Goal: Information Seeking & Learning: Understand process/instructions

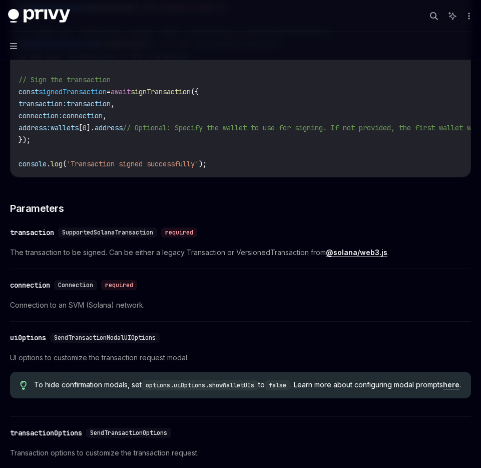
scroll to position [469, 0]
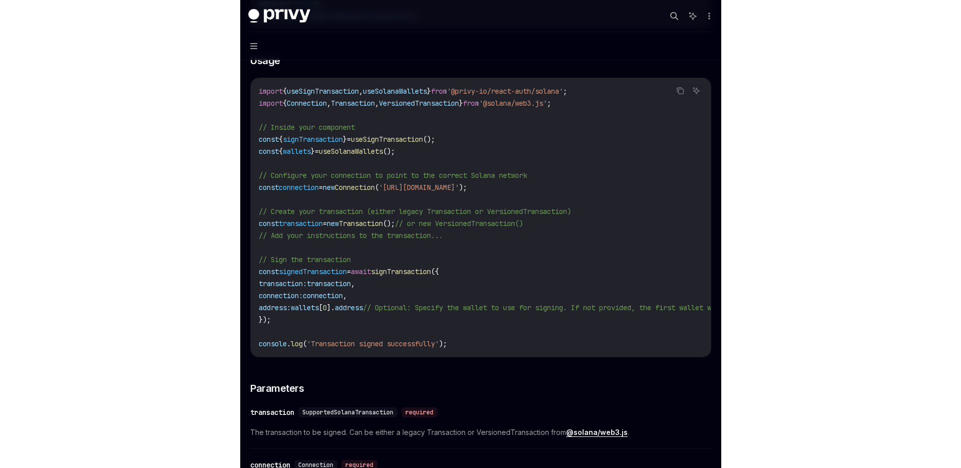
scroll to position [295, 0]
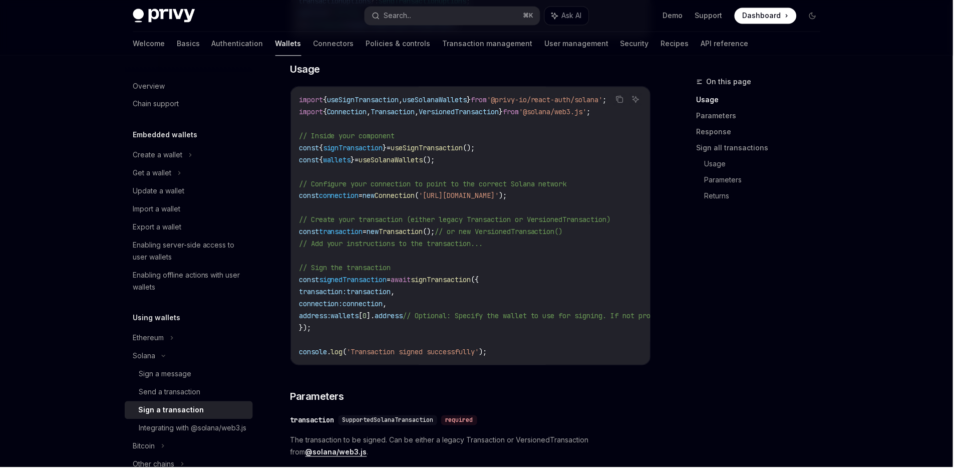
type textarea "*"
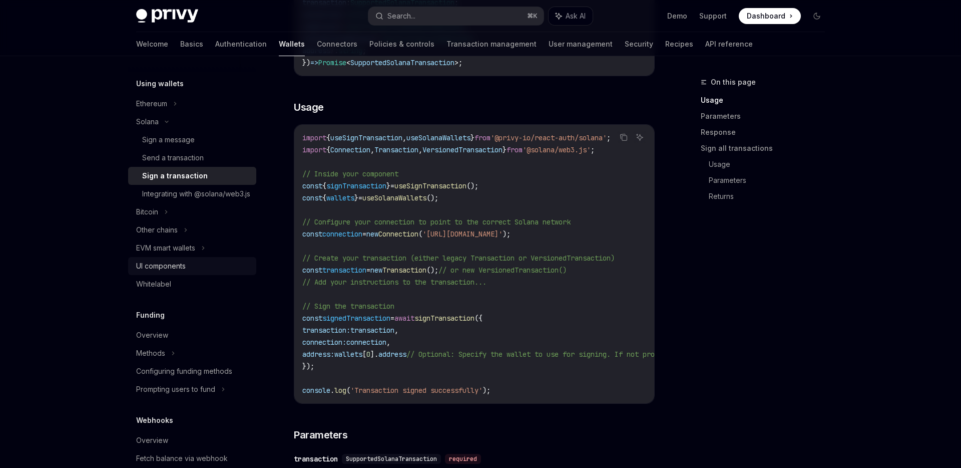
scroll to position [234, 0]
click at [423, 9] on button "Search... ⌘ K" at bounding box center [456, 16] width 175 height 18
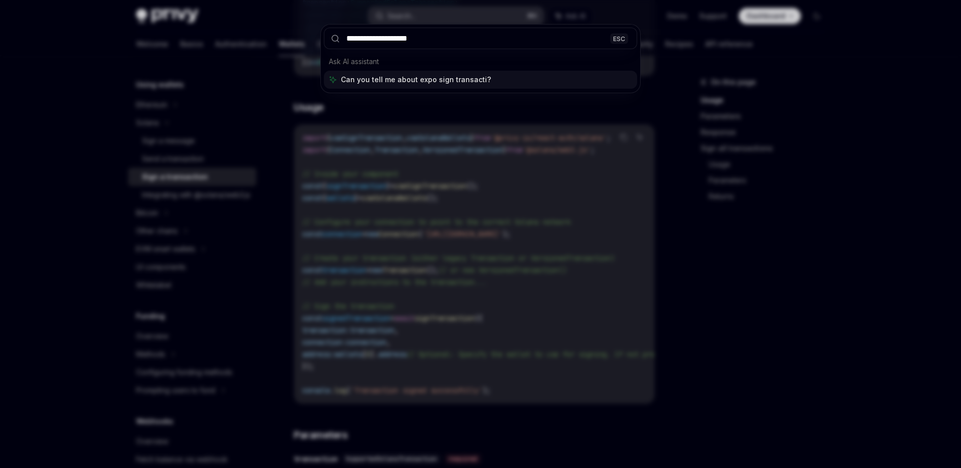
type input "**********"
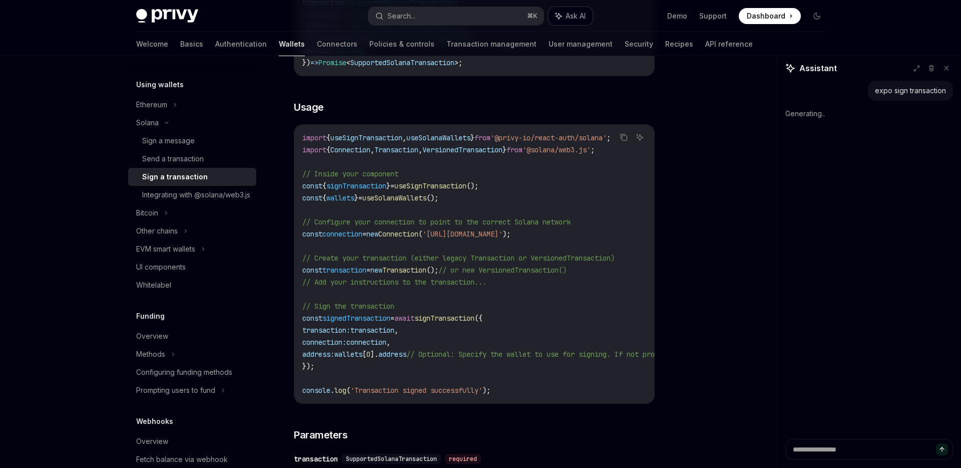
click at [481, 15] on span "Ask AI" at bounding box center [576, 16] width 20 height 10
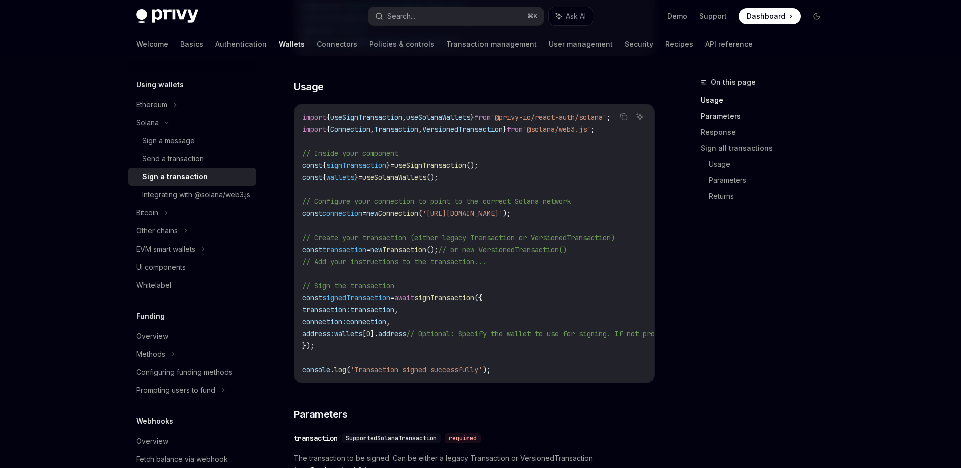
scroll to position [268, 0]
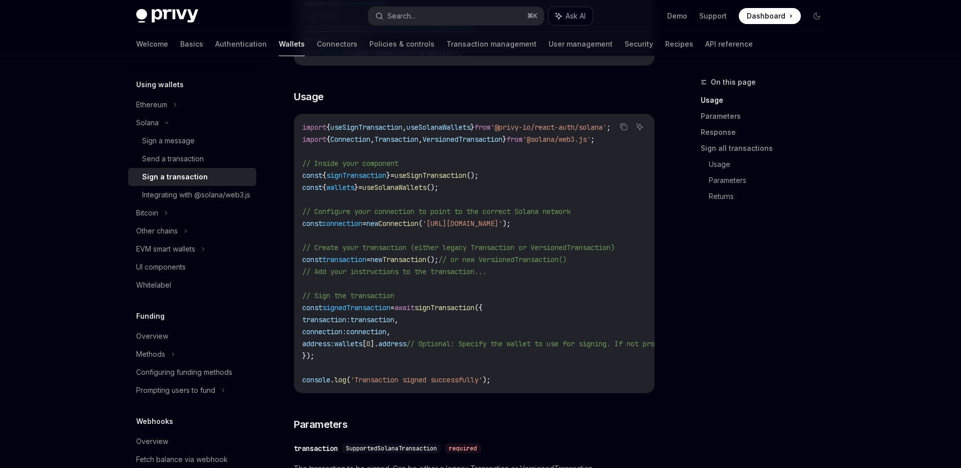
click at [481, 22] on button "Ask AI" at bounding box center [571, 16] width 44 height 18
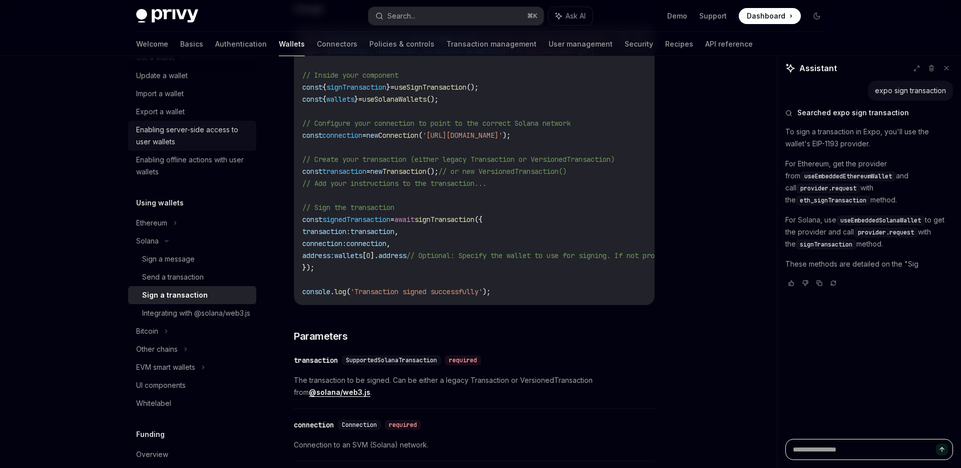
scroll to position [130, 0]
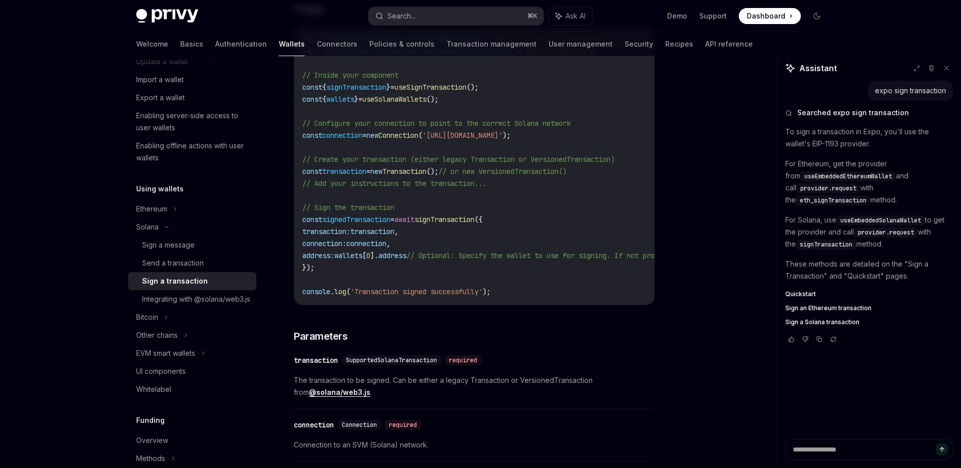
click at [481, 219] on span "useEmbeddedSolanaWallet" at bounding box center [881, 220] width 81 height 8
click at [481, 231] on p "For Solana, use useEmbeddedSolanaWallet to get the provider and call provider.r…" at bounding box center [870, 232] width 168 height 36
click at [481, 322] on span "Sign a Solana transaction" at bounding box center [823, 322] width 74 height 8
type textarea "*"
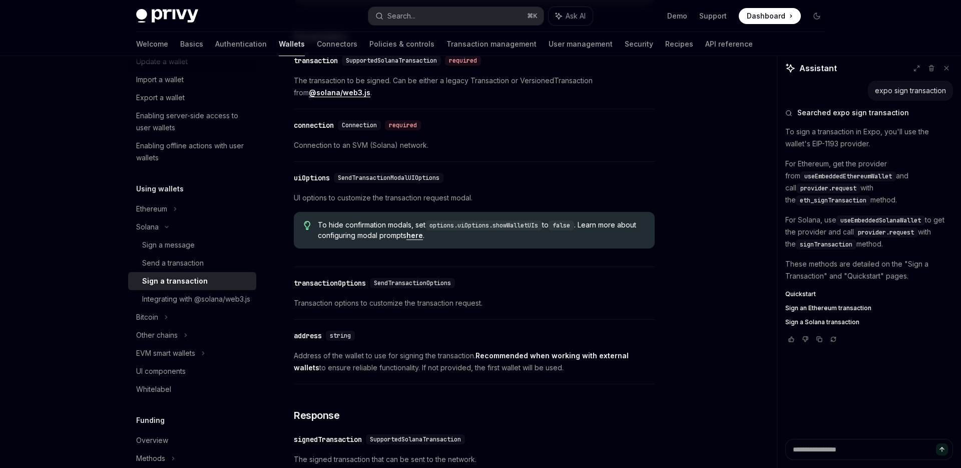
scroll to position [650, 0]
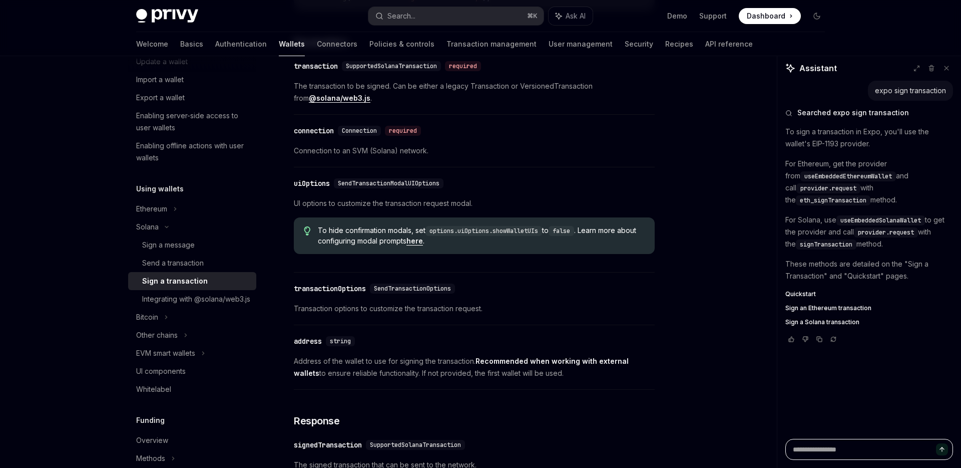
click at [481, 458] on textarea at bounding box center [870, 449] width 168 height 21
type textarea "*"
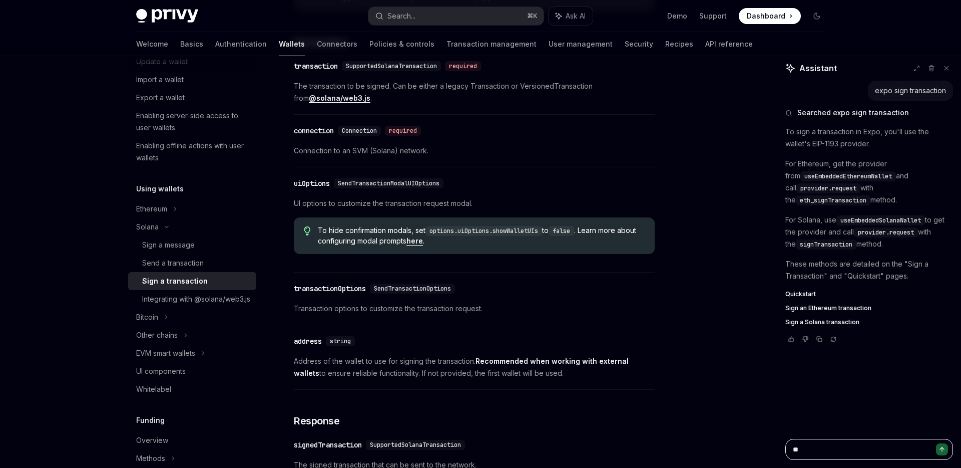
type textarea "***"
type textarea "*"
type textarea "****"
type textarea "*"
type textarea "*****"
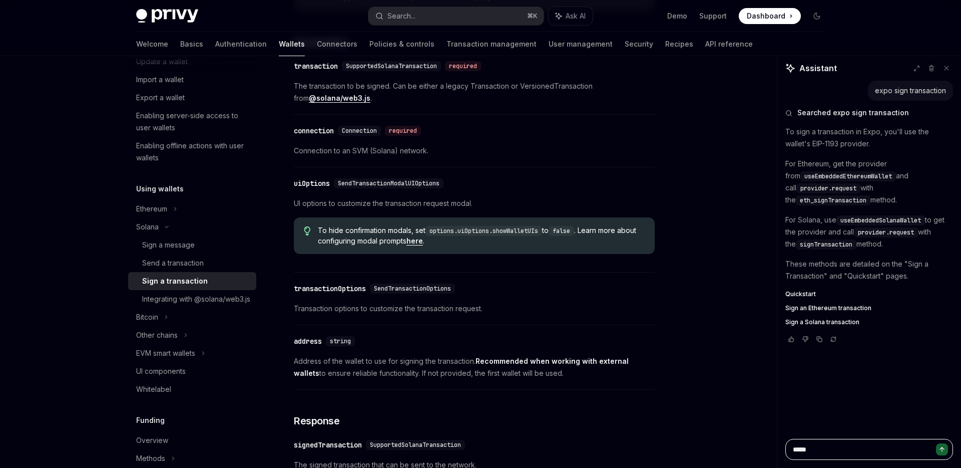
type textarea "*"
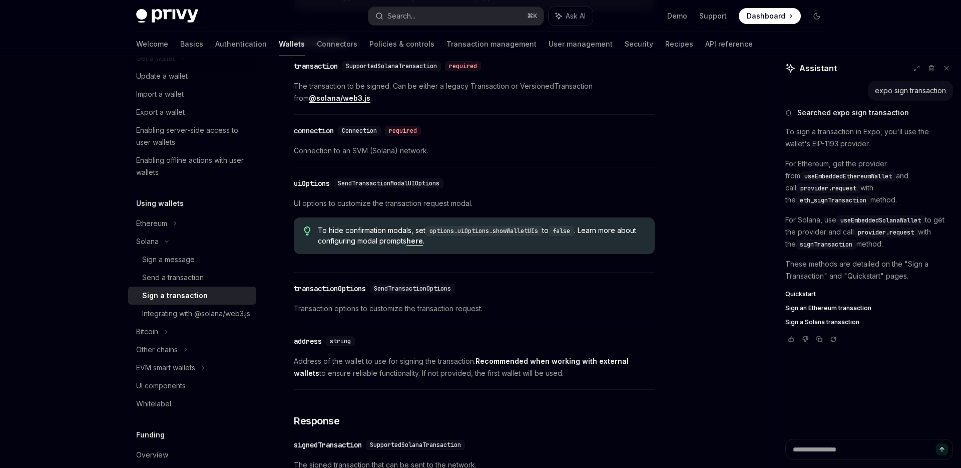
click at [171, 287] on link "Sign a transaction" at bounding box center [192, 295] width 128 height 18
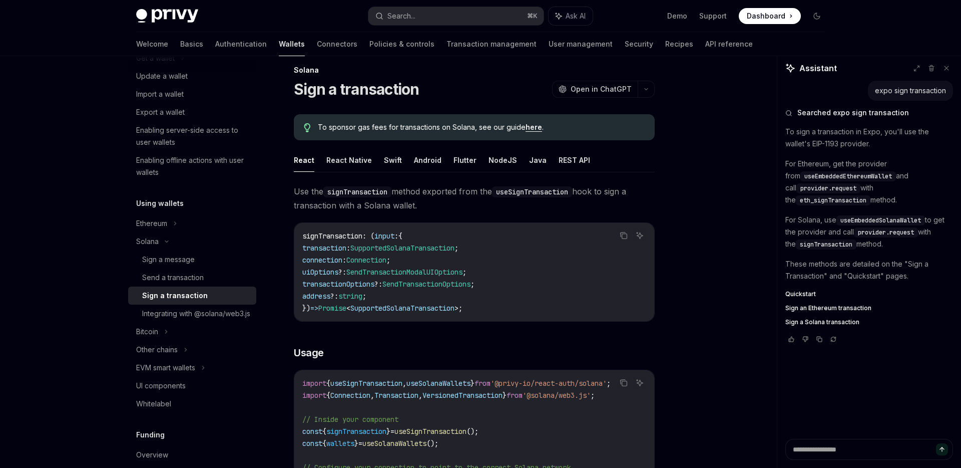
scroll to position [0, 0]
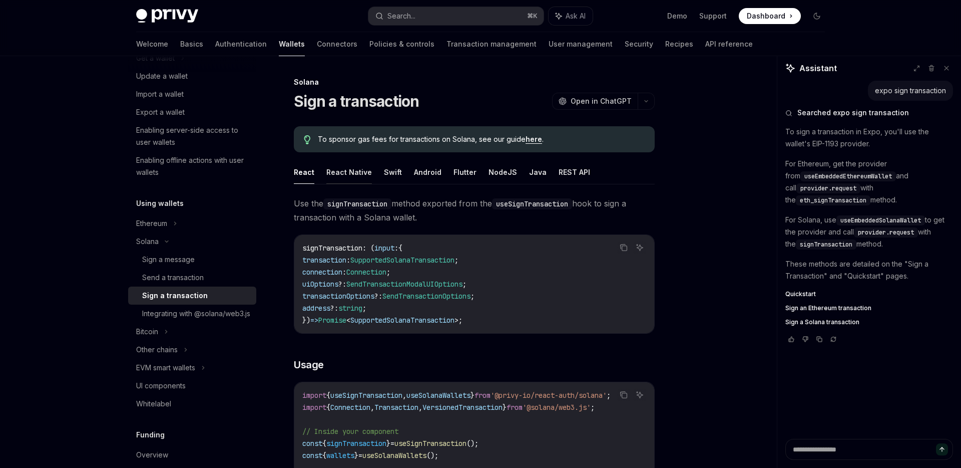
click at [356, 173] on button "React Native" at bounding box center [349, 172] width 46 height 24
type textarea "*"
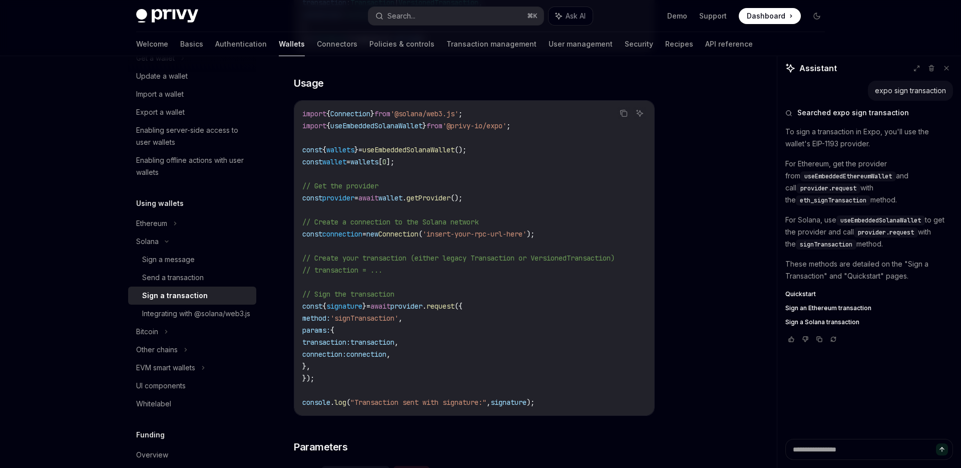
scroll to position [282, 0]
click at [447, 351] on code "import { Connection } from '@solana/web3.js' ; import { useEmbeddedSolanaWallet…" at bounding box center [474, 257] width 344 height 300
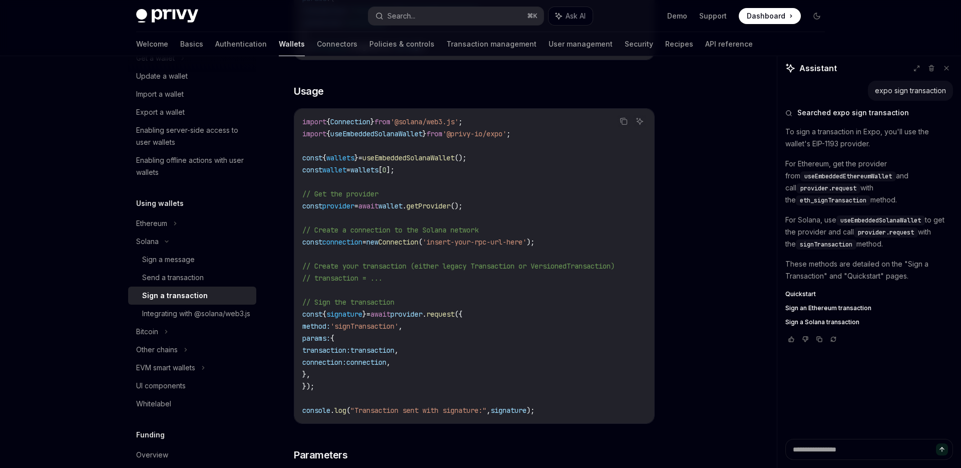
scroll to position [280, 0]
